Goal: Task Accomplishment & Management: Use online tool/utility

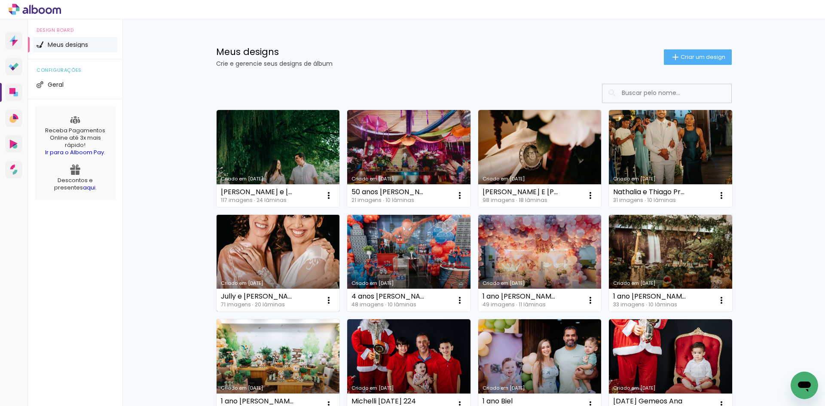
click at [293, 274] on link "Criado em [DATE]" at bounding box center [278, 263] width 123 height 97
